Goal: Navigation & Orientation: Find specific page/section

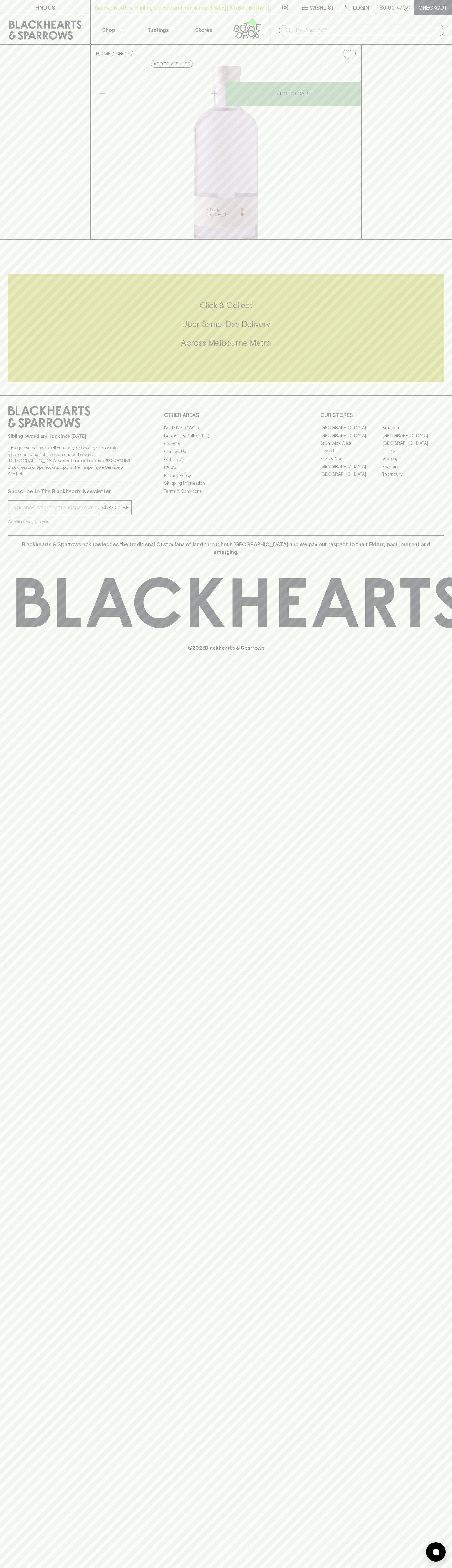
click at [155, 19] on link "Tastings" at bounding box center [158, 29] width 45 height 29
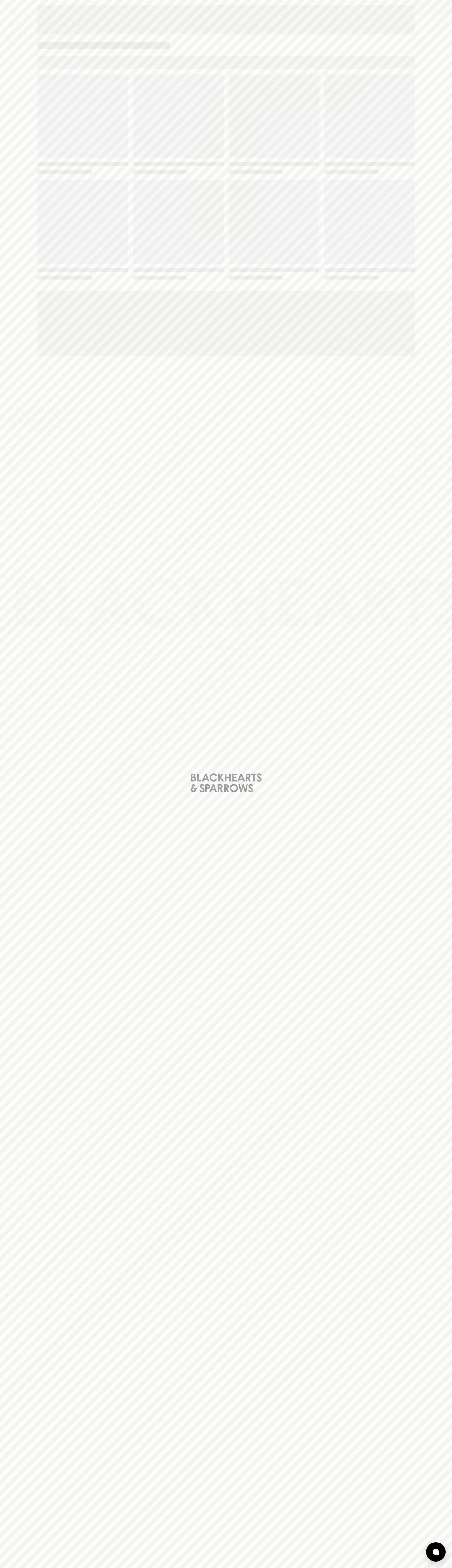
click at [423, 479] on div "Loading" at bounding box center [226, 784] width 452 height 1568
click at [416, 1568] on html "FIND US | No Bad Bottles | Sibling Owned and Run Since [DATE] | No Bad Bottles …" at bounding box center [226, 784] width 452 height 1568
click at [31, 566] on div "Loading" at bounding box center [226, 784] width 452 height 1568
